Goal: Check status: Check status

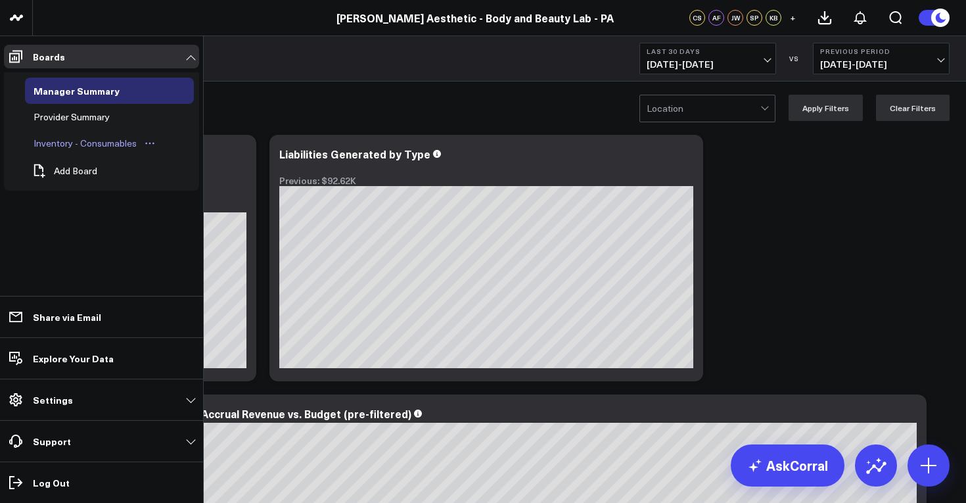
click at [82, 147] on div "Inventory - Consumables" at bounding box center [85, 143] width 110 height 16
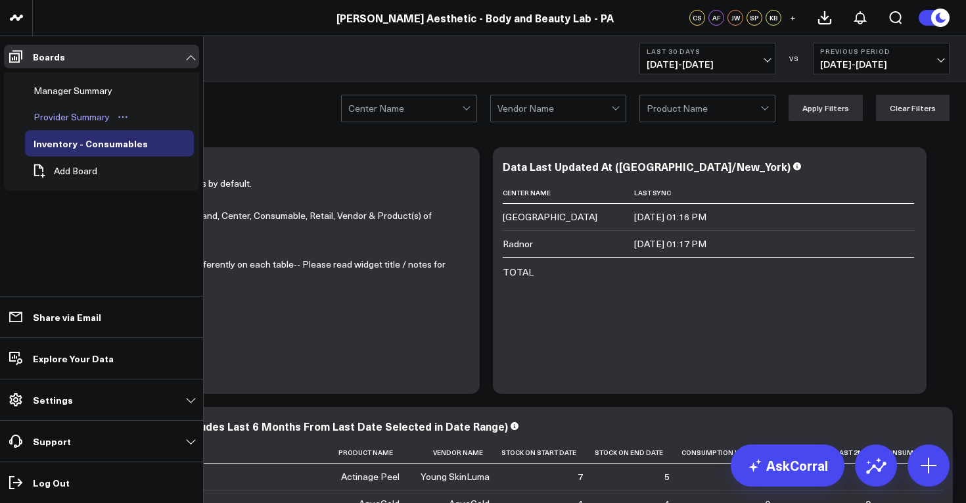
click at [78, 119] on div "Provider Summary" at bounding box center [71, 117] width 83 height 16
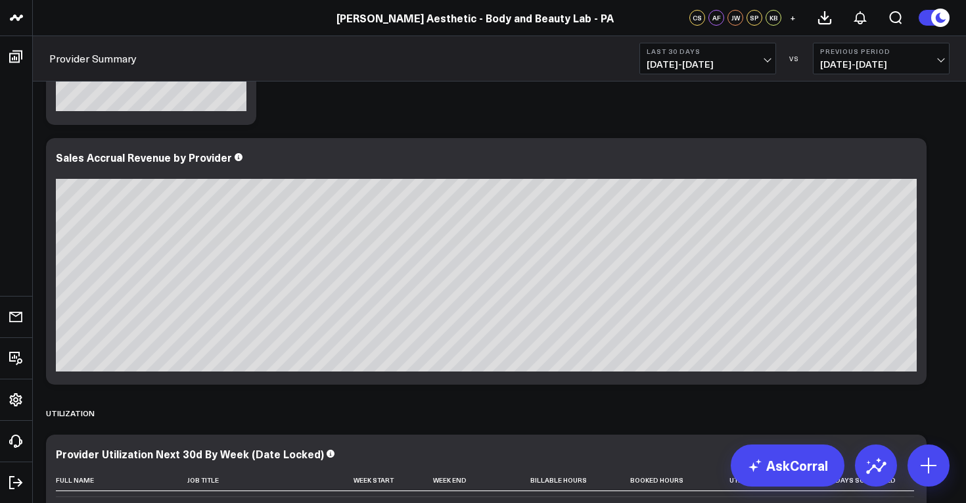
scroll to position [275, 0]
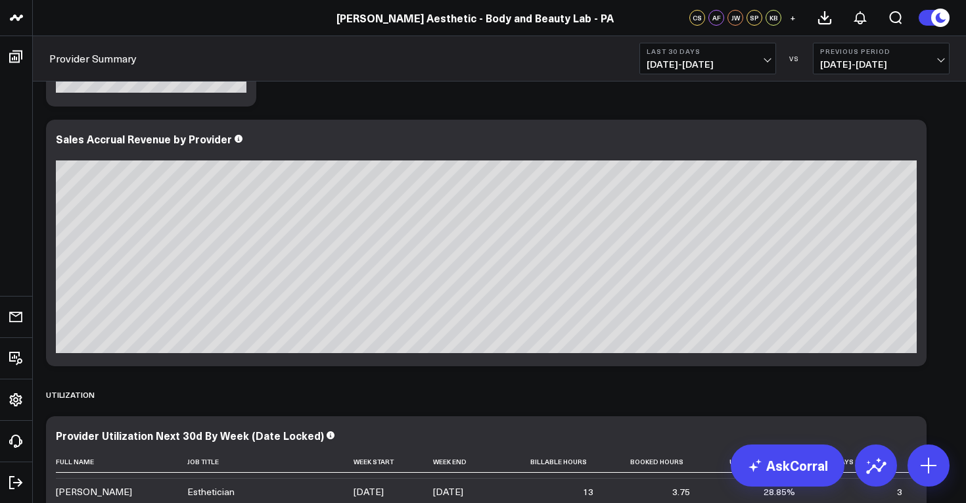
click at [935, 62] on span "[DATE] - [DATE]" at bounding box center [881, 64] width 122 height 11
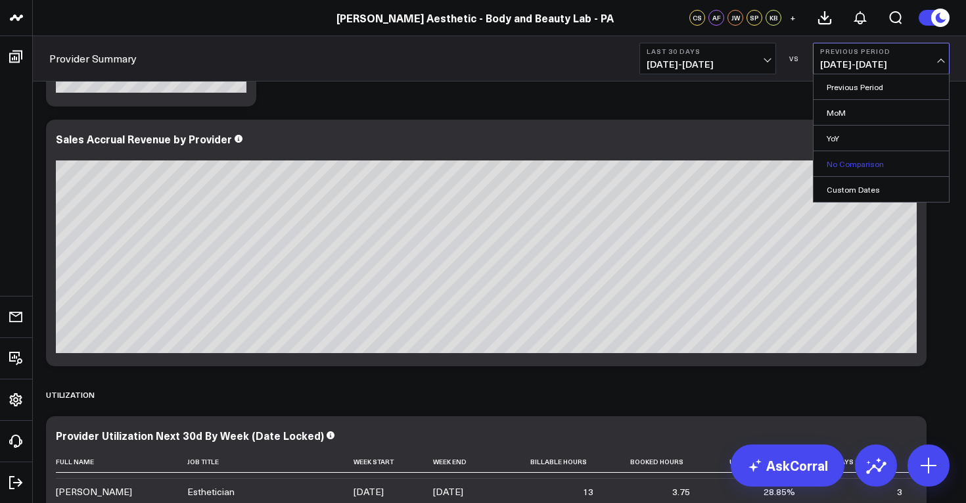
click at [890, 160] on link "No Comparison" at bounding box center [881, 163] width 135 height 25
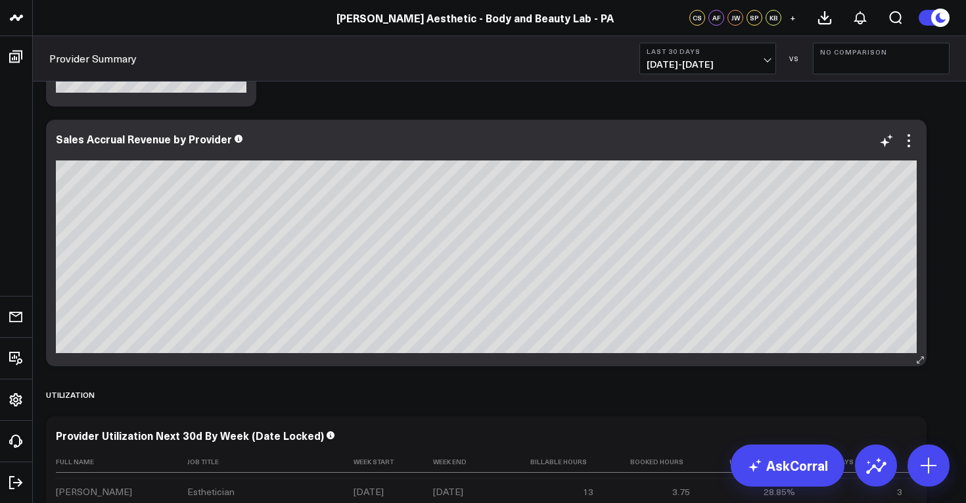
scroll to position [264, 0]
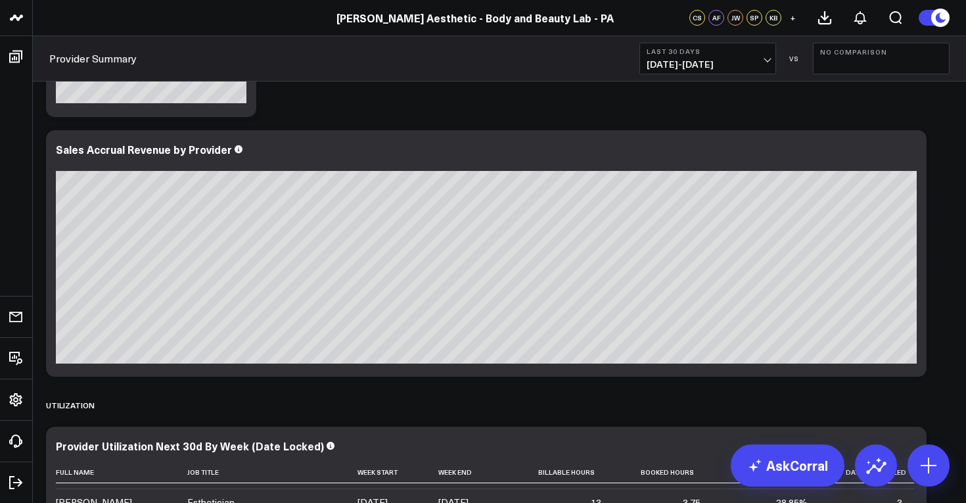
click at [768, 65] on span "[DATE] - [DATE]" at bounding box center [708, 64] width 122 height 11
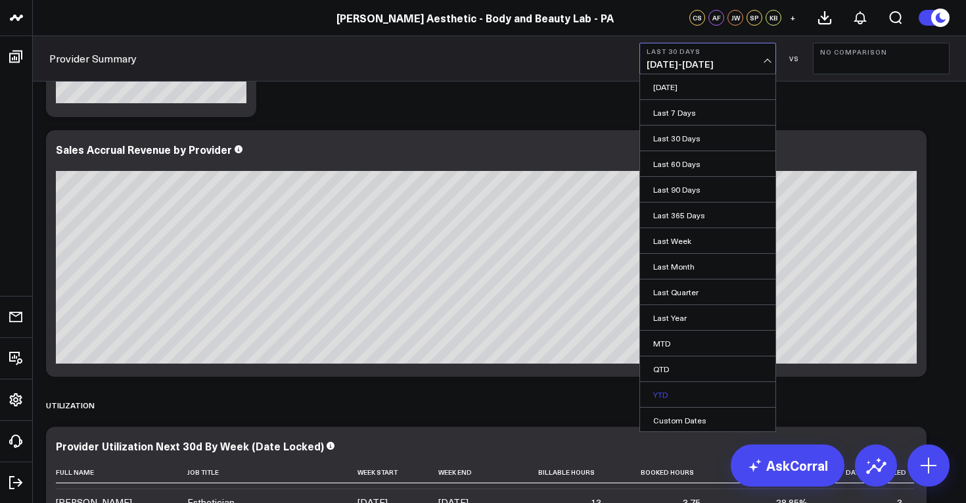
click at [701, 392] on link "YTD" at bounding box center [707, 394] width 135 height 25
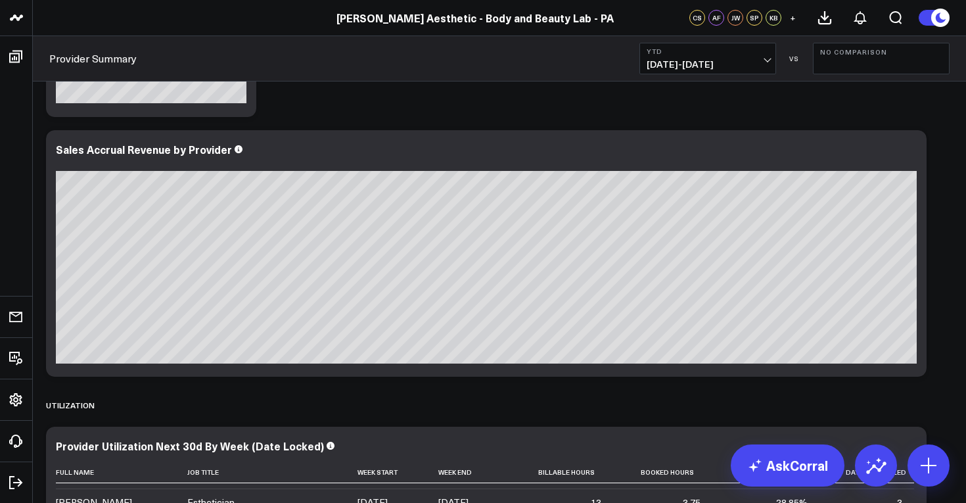
click at [893, 48] on b "No Comparison" at bounding box center [881, 52] width 122 height 8
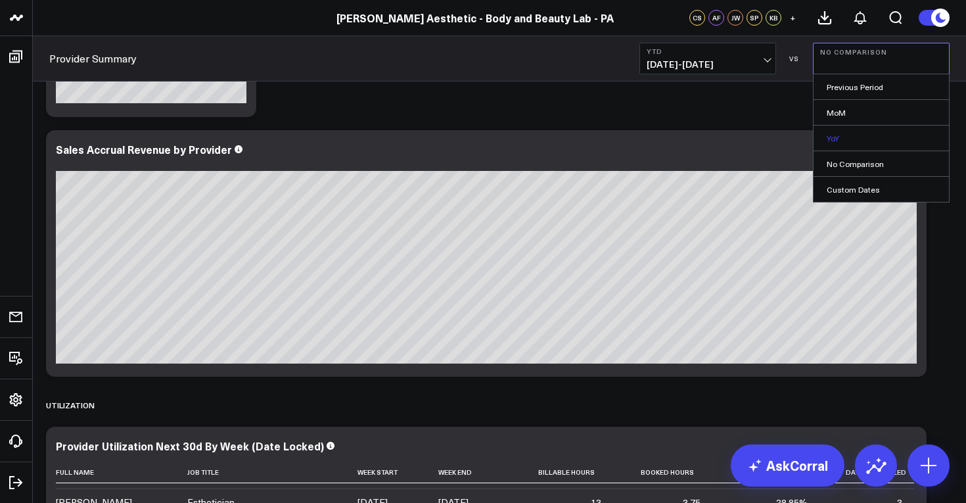
click at [860, 142] on link "YoY" at bounding box center [881, 138] width 135 height 25
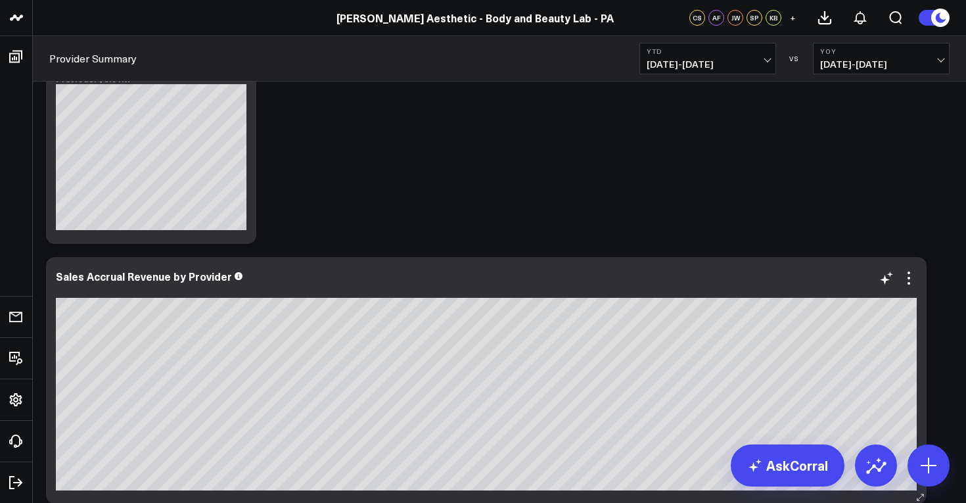
scroll to position [130, 0]
